Goal: Information Seeking & Learning: Find specific page/section

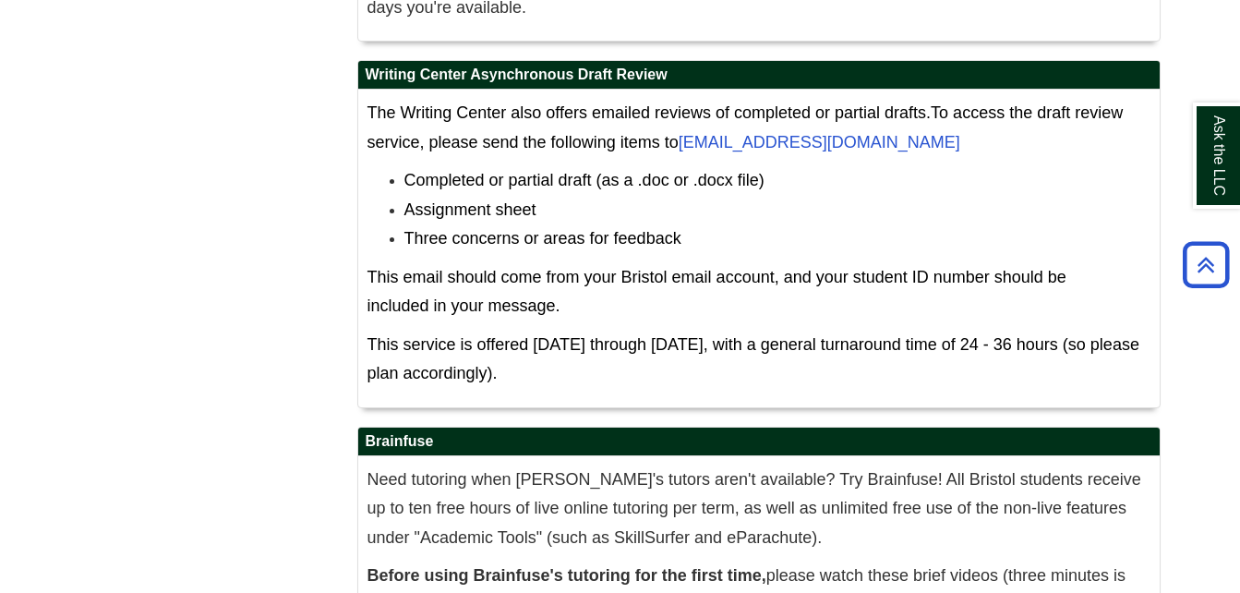
scroll to position [10811, 0]
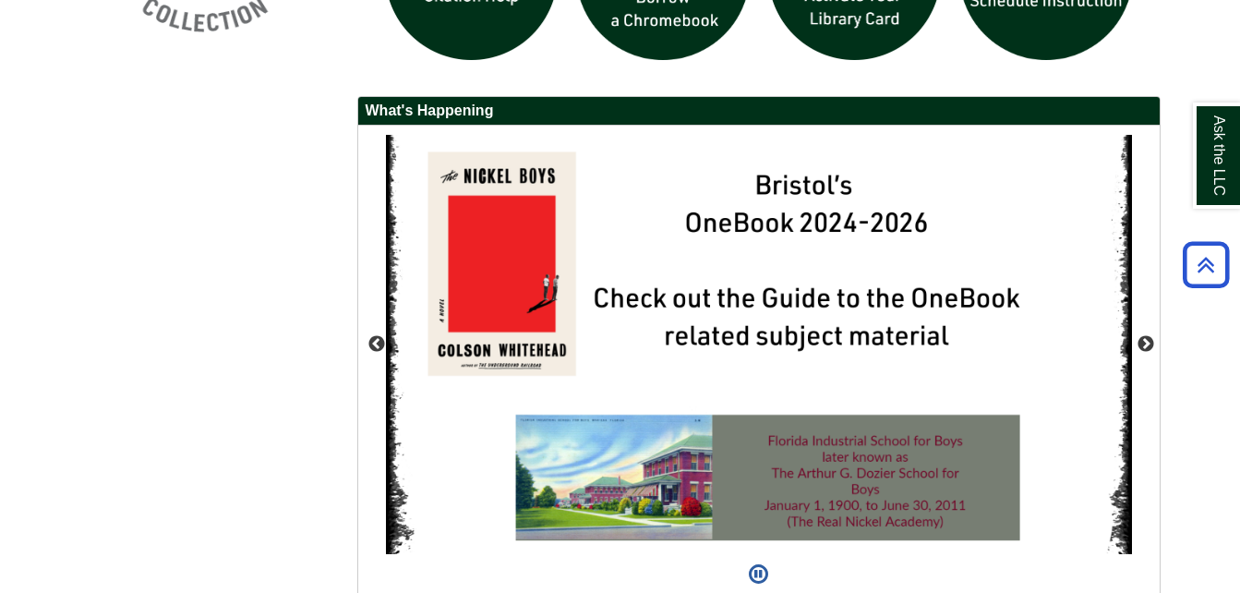
scroll to position [1627, 0]
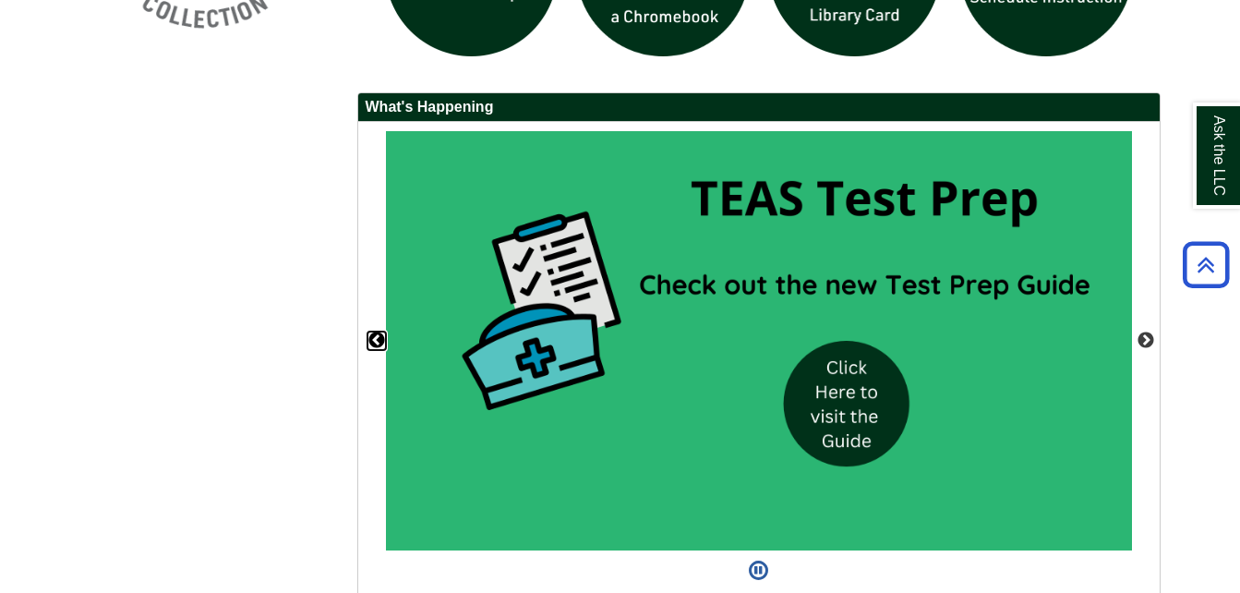
click at [379, 342] on button "Previous" at bounding box center [376, 340] width 18 height 18
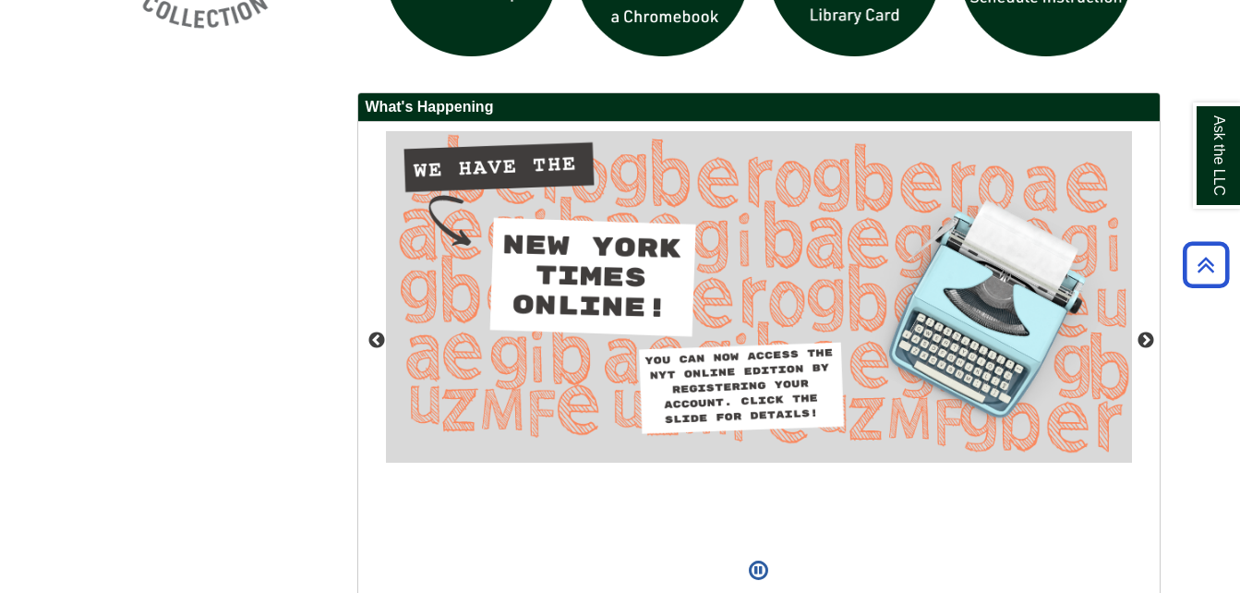
drag, startPoint x: 379, startPoint y: 342, endPoint x: 735, endPoint y: 490, distance: 386.1
click at [379, 336] on button "Previous" at bounding box center [376, 340] width 18 height 18
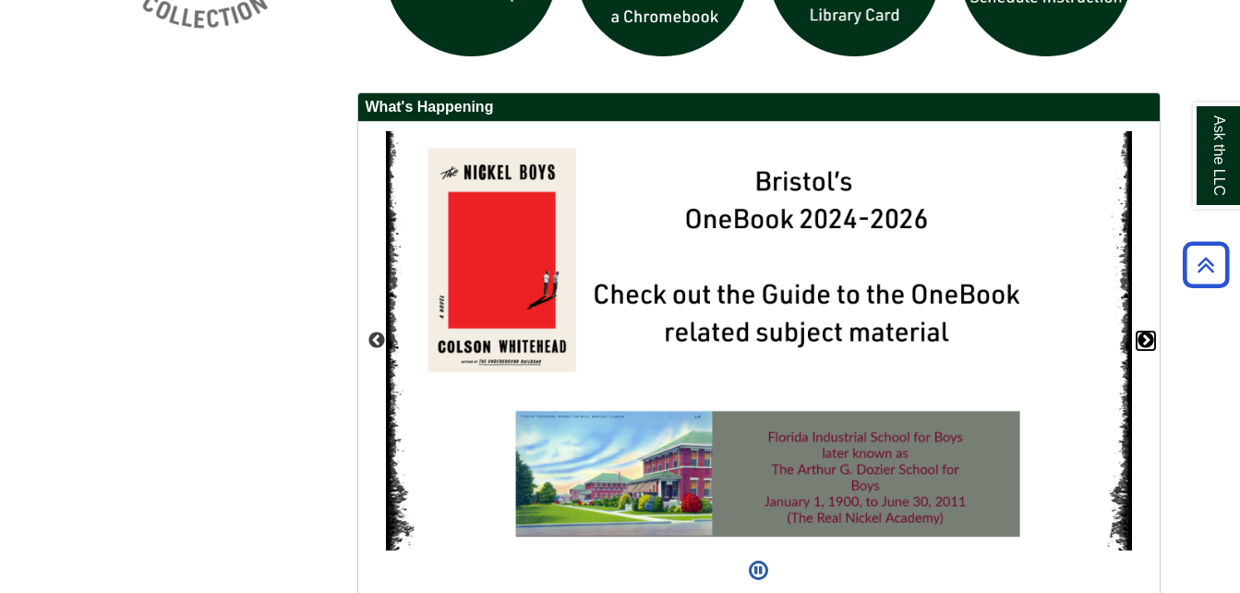
click at [1149, 343] on button "Next" at bounding box center [1146, 340] width 18 height 18
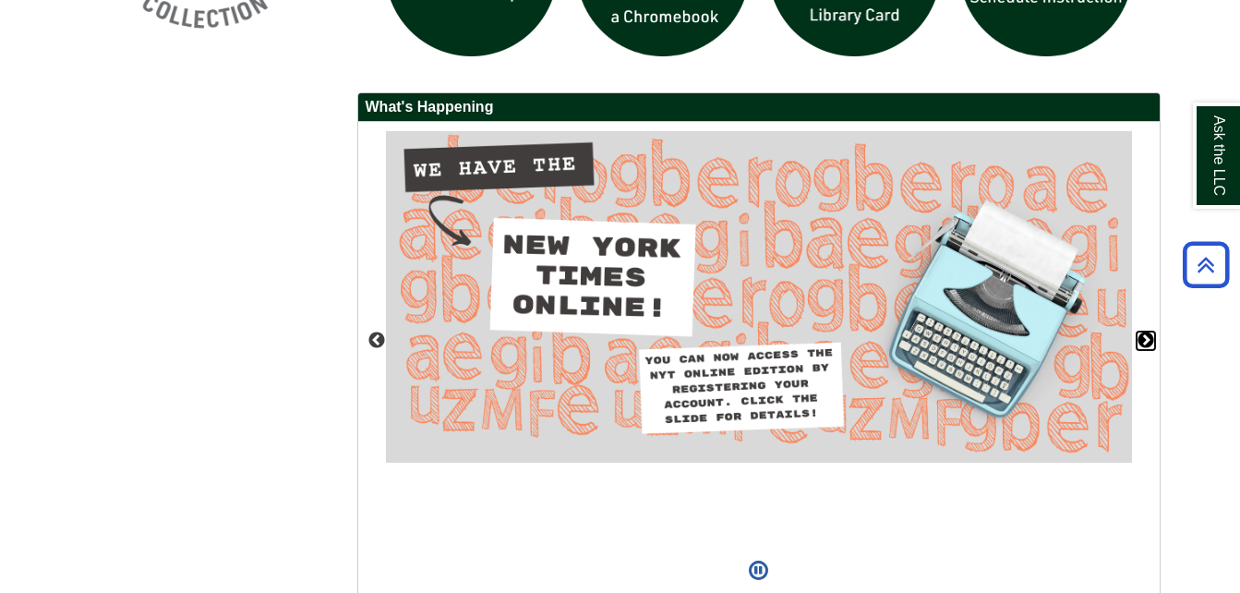
click at [1149, 343] on button "Next" at bounding box center [1146, 340] width 18 height 18
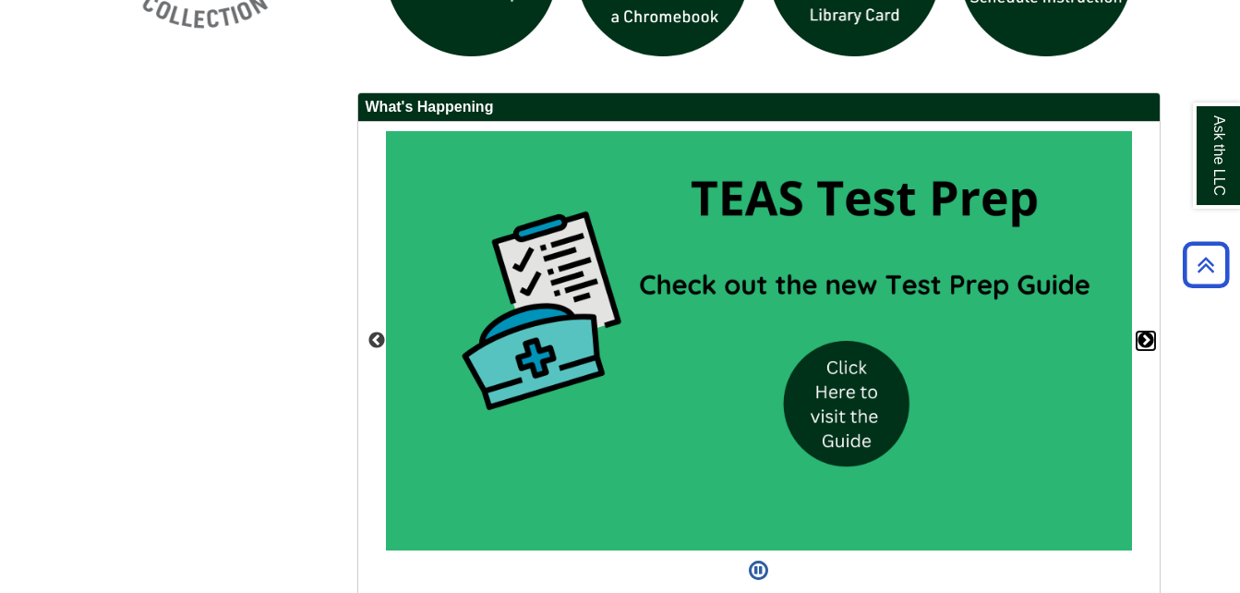
click at [1149, 343] on button "Next" at bounding box center [1146, 340] width 18 height 18
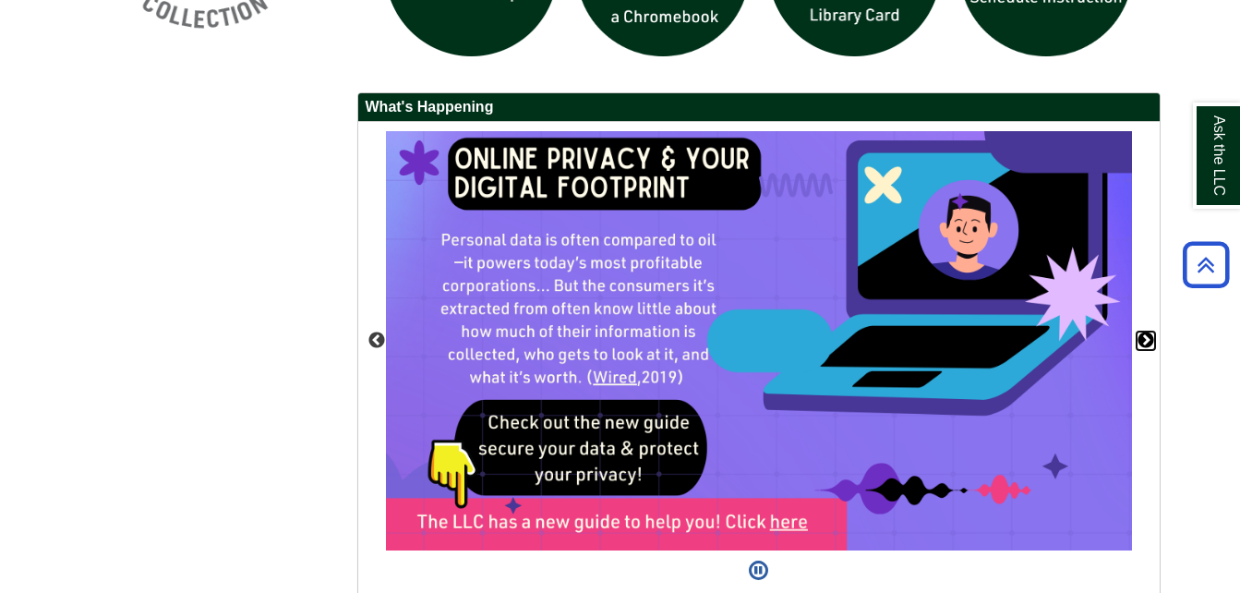
click at [1149, 343] on button "Next" at bounding box center [1146, 340] width 18 height 18
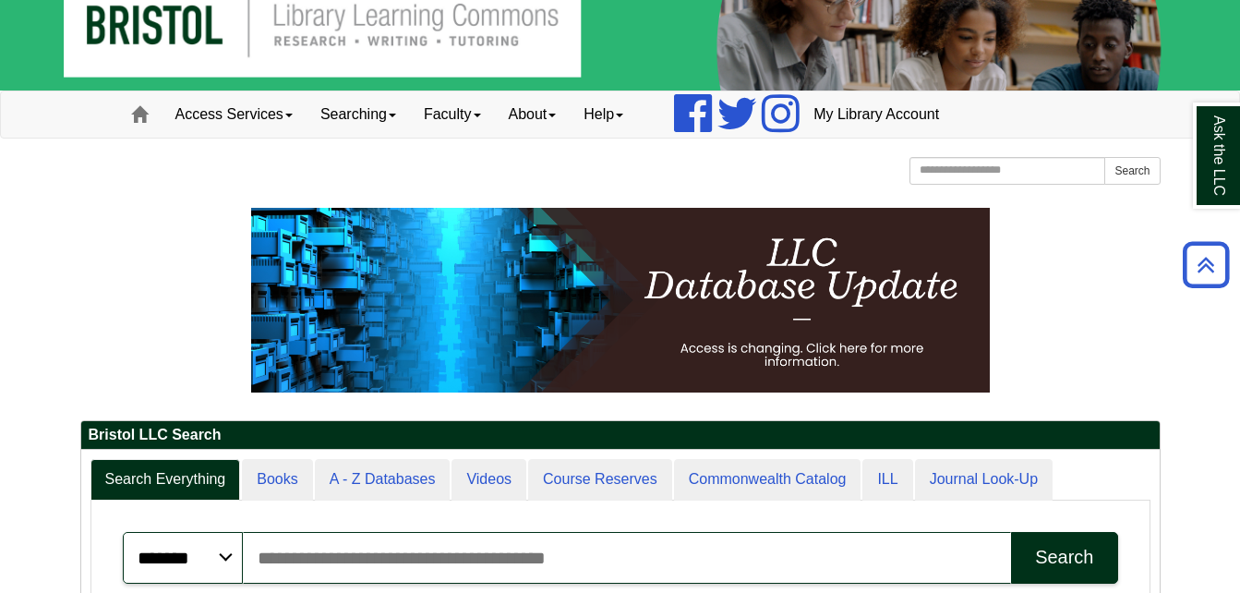
scroll to position [0, 0]
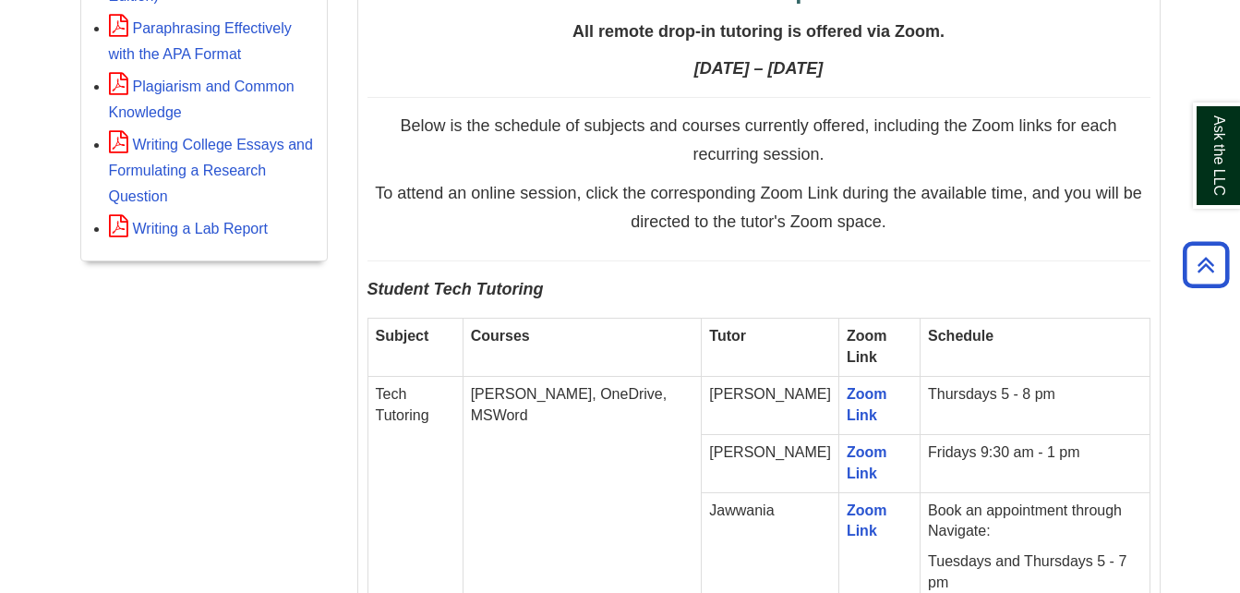
scroll to position [785, 0]
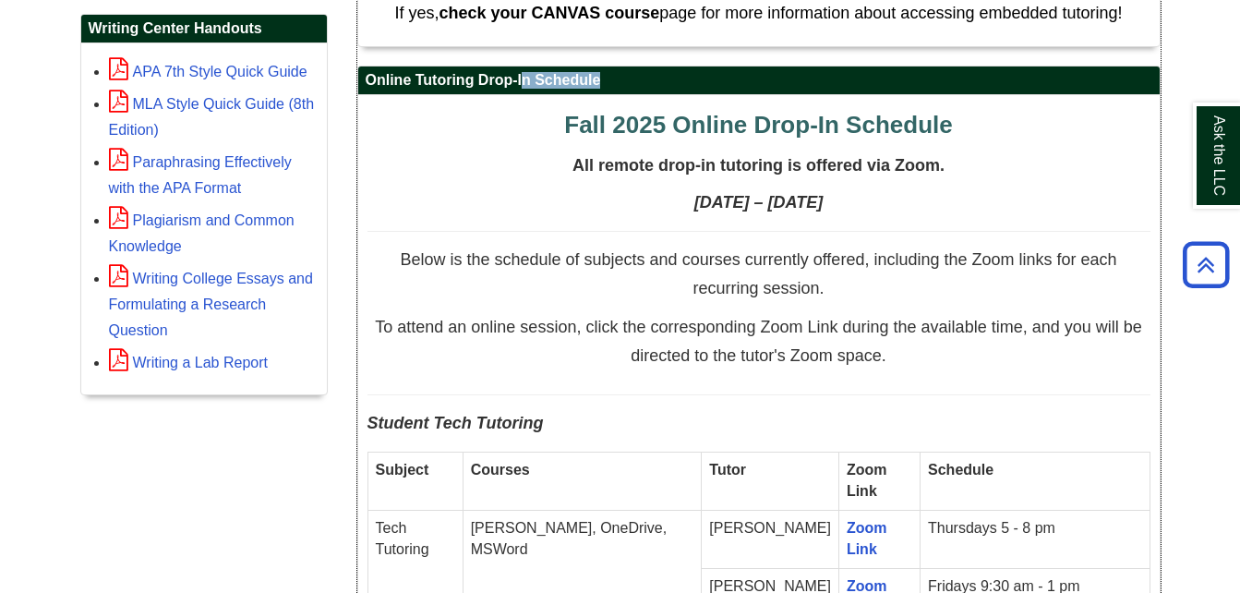
drag, startPoint x: 373, startPoint y: 78, endPoint x: 500, endPoint y: 118, distance: 132.9
drag, startPoint x: 500, startPoint y: 118, endPoint x: 445, endPoint y: 133, distance: 56.4
click at [445, 133] on p "Fall 2025 Online Drop-In Schedule" at bounding box center [758, 125] width 783 height 42
click at [363, 79] on h2 "Online Tutoring Drop-In Schedule" at bounding box center [758, 80] width 801 height 29
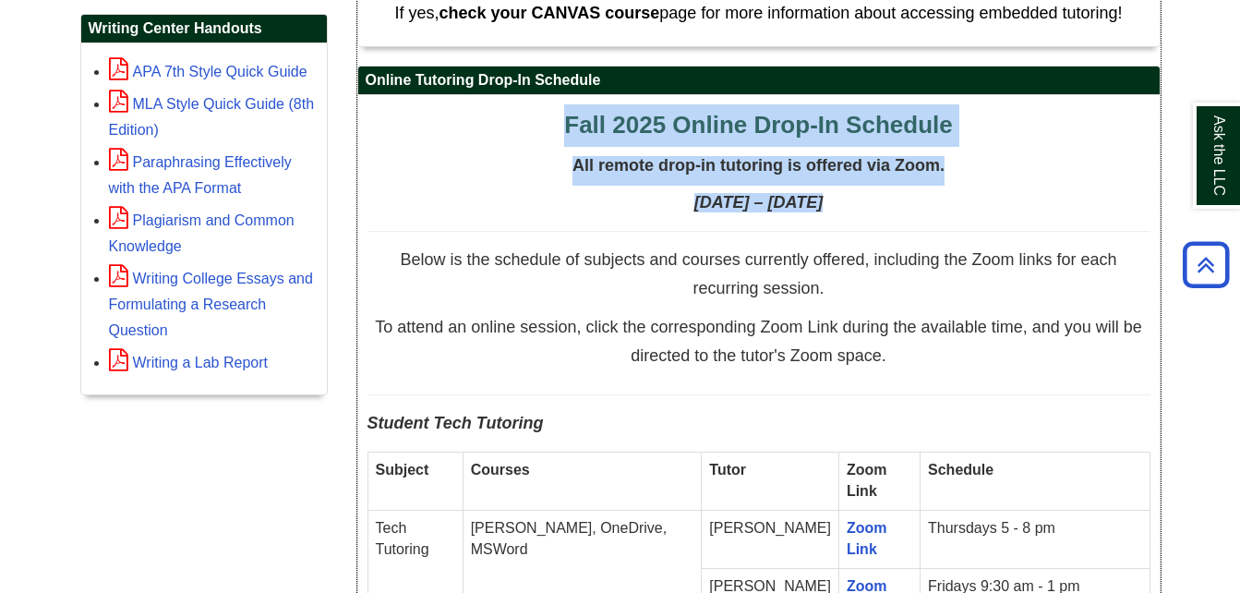
drag, startPoint x: 554, startPoint y: 125, endPoint x: 910, endPoint y: 223, distance: 369.6
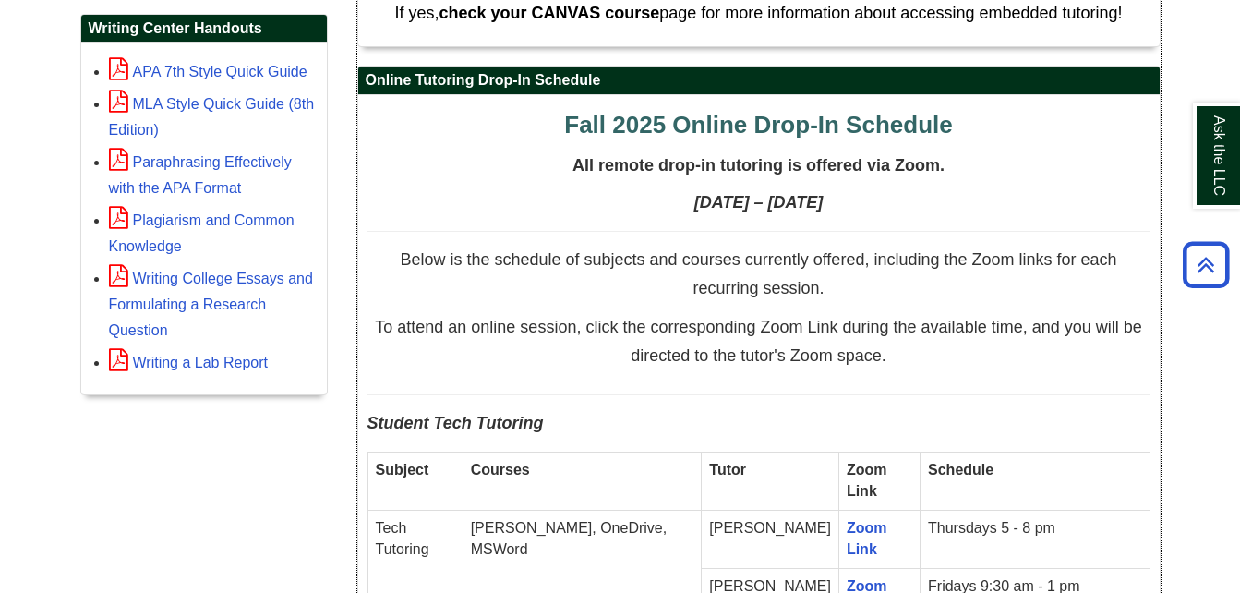
drag, startPoint x: 548, startPoint y: 122, endPoint x: 916, endPoint y: 193, distance: 374.3
drag, startPoint x: 916, startPoint y: 193, endPoint x: 899, endPoint y: 190, distance: 16.8
copy div "Fall 2025 Online Drop-In Schedule All remote drop-in tutoring is offered via Zo…"
click at [821, 209] on strong "September 8 – December 13, 2025" at bounding box center [758, 202] width 128 height 18
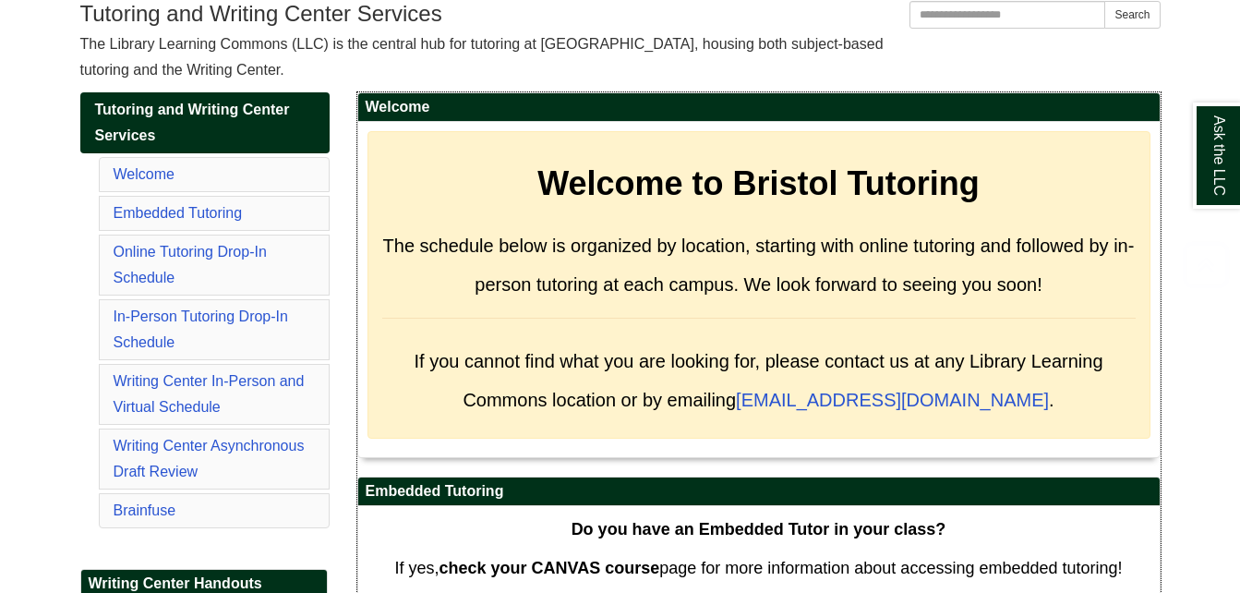
scroll to position [364, 0]
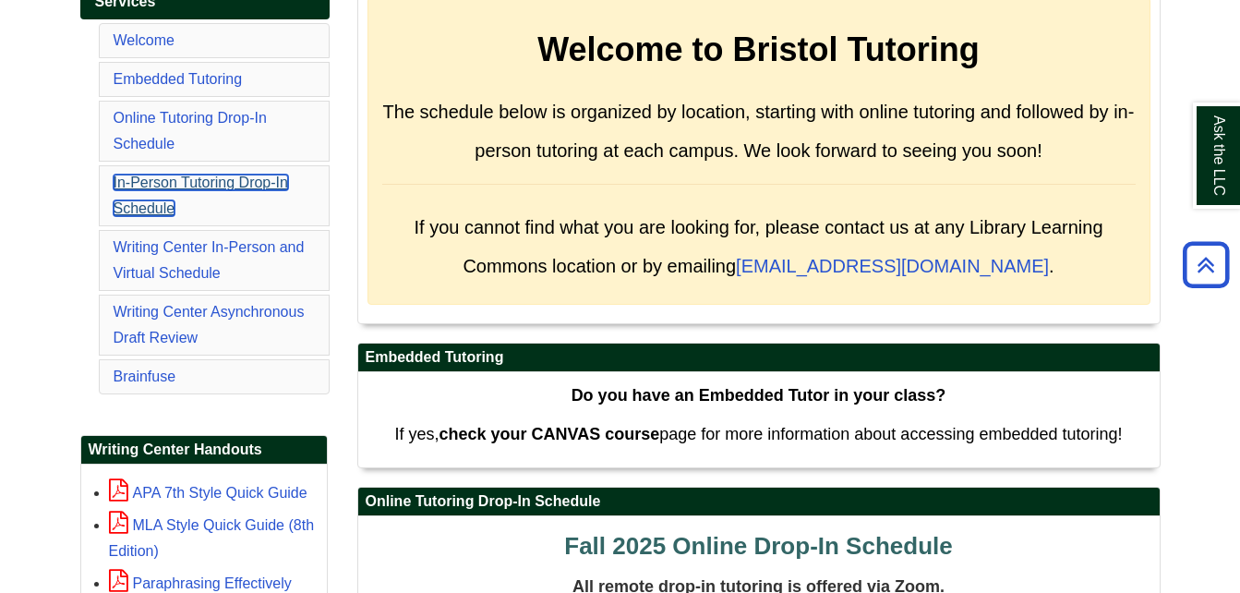
click at [253, 187] on link "In-Person Tutoring Drop-In Schedule" at bounding box center [201, 196] width 175 height 42
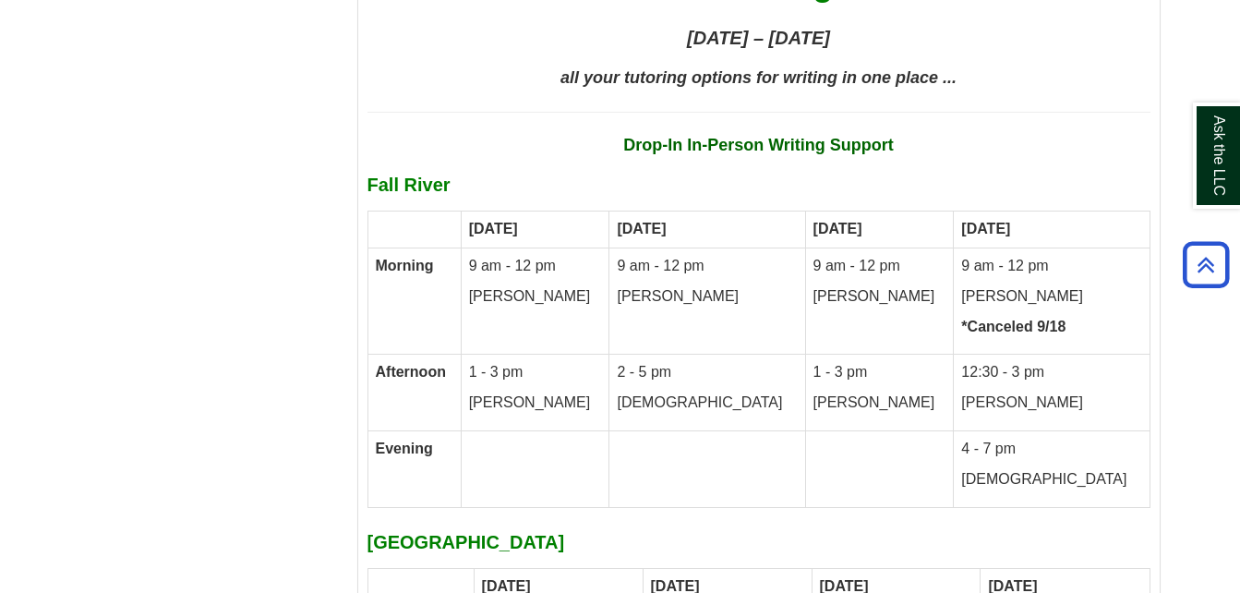
scroll to position [8527, 0]
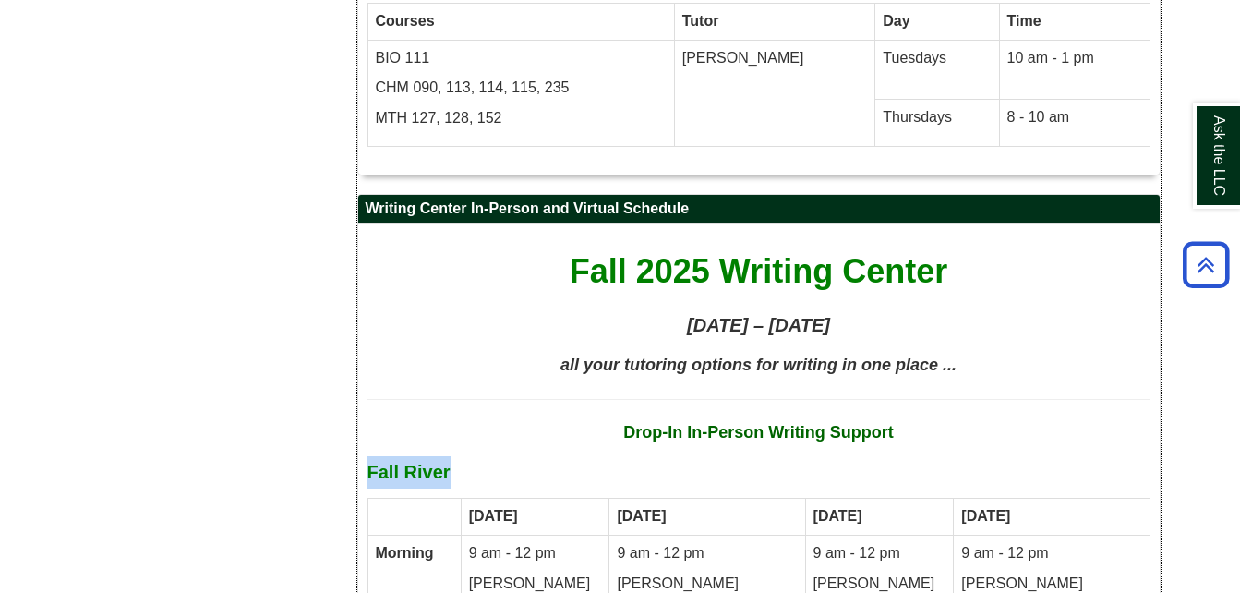
drag, startPoint x: 368, startPoint y: 378, endPoint x: 460, endPoint y: 391, distance: 92.3
click at [460, 456] on p "Fall River" at bounding box center [758, 472] width 783 height 32
drag, startPoint x: 460, startPoint y: 391, endPoint x: 652, endPoint y: 343, distance: 197.7
drag, startPoint x: 652, startPoint y: 343, endPoint x: 1061, endPoint y: 373, distance: 410.1
click at [1061, 456] on p "Fall River" at bounding box center [758, 472] width 783 height 32
